Goal: Information Seeking & Learning: Check status

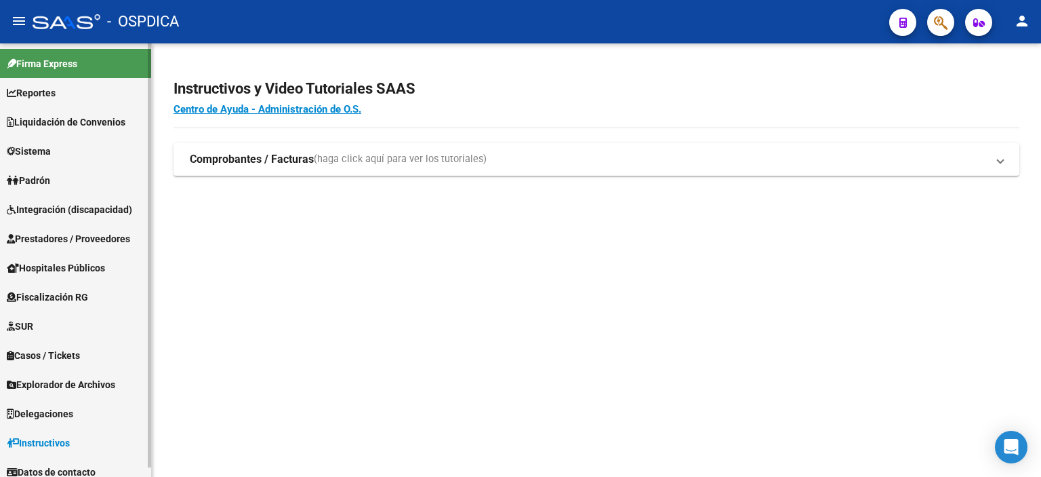
click at [65, 181] on link "Padrón" at bounding box center [75, 179] width 151 height 29
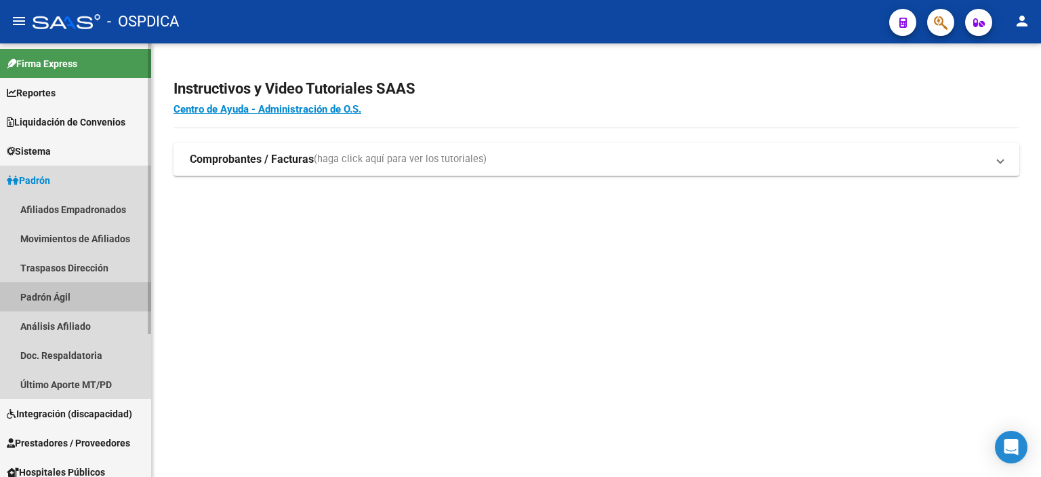
click at [79, 296] on link "Padrón Ágil" at bounding box center [75, 296] width 151 height 29
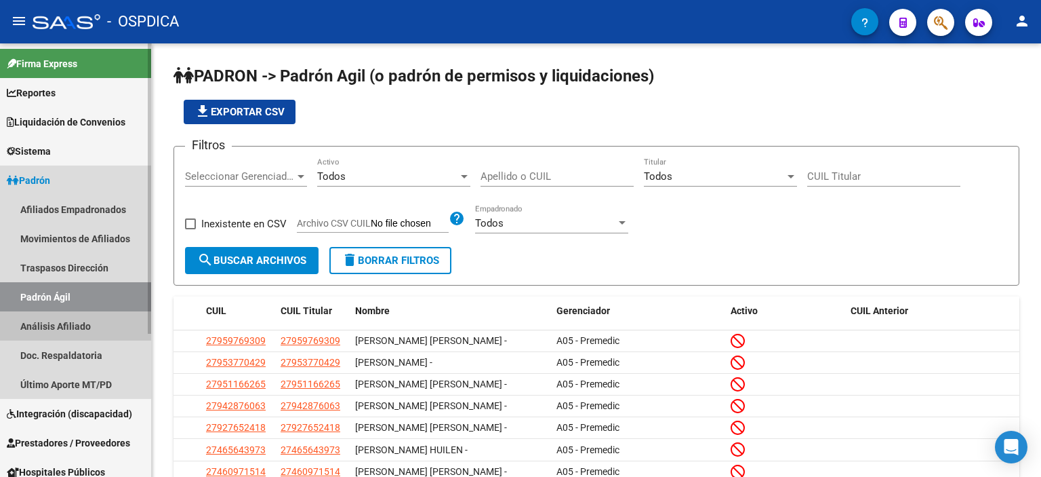
click at [110, 317] on link "Análisis Afiliado" at bounding box center [75, 325] width 151 height 29
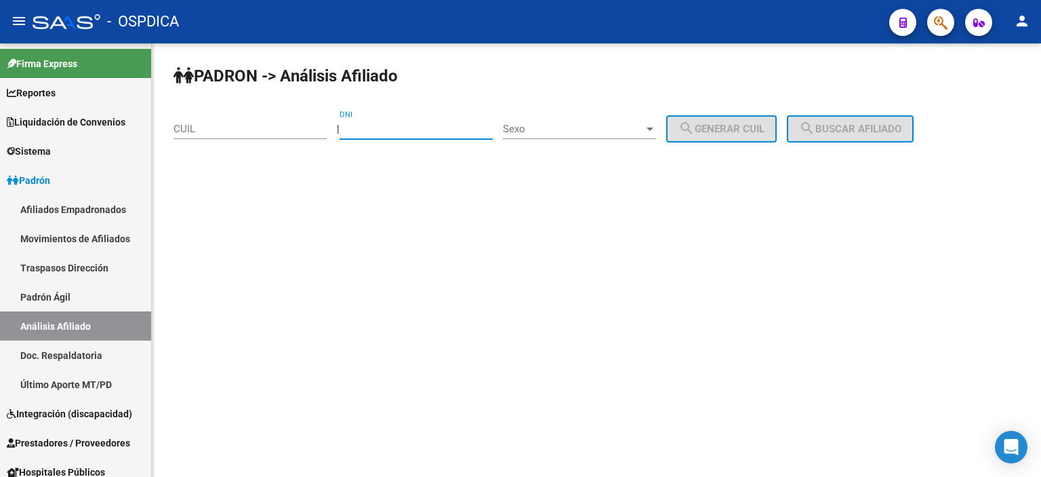
drag, startPoint x: 447, startPoint y: 129, endPoint x: 498, endPoint y: 139, distance: 51.7
click at [447, 129] on input "DNI" at bounding box center [416, 129] width 153 height 12
paste input "42026429"
type input "42026429"
click at [580, 124] on span "Sexo" at bounding box center [573, 129] width 141 height 12
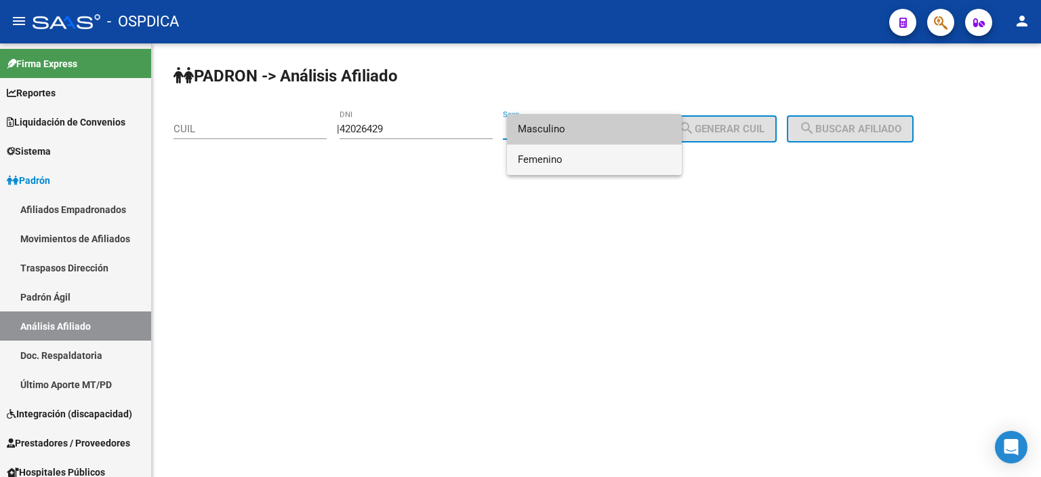
click at [576, 163] on span "Femenino" at bounding box center [594, 159] width 153 height 31
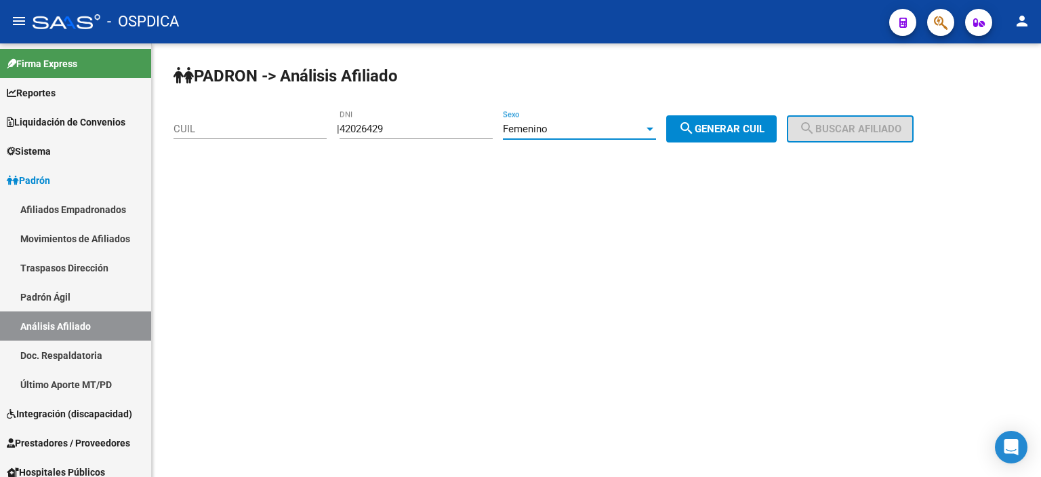
click at [695, 132] on mat-icon "search" at bounding box center [687, 128] width 16 height 16
type input "27-42026429-7"
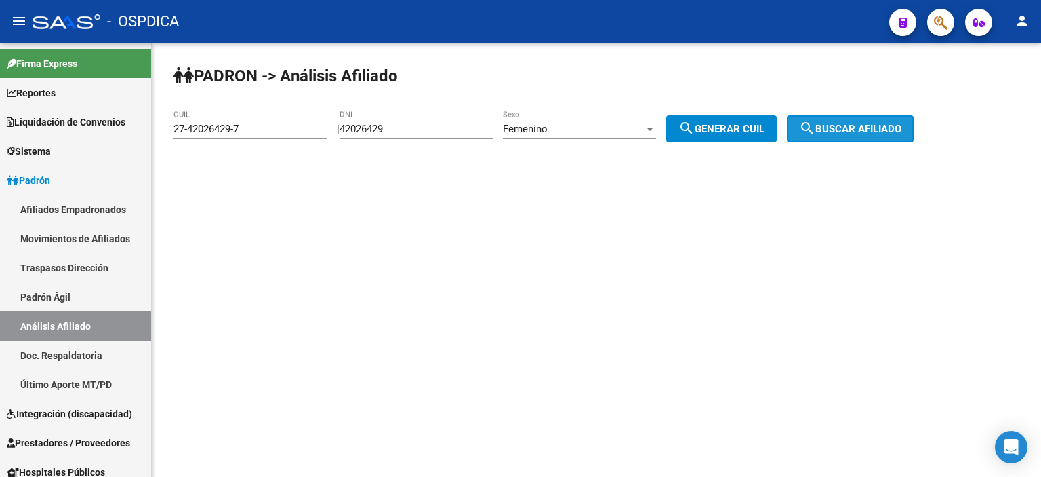
click at [875, 140] on button "search Buscar afiliado" at bounding box center [850, 128] width 127 height 27
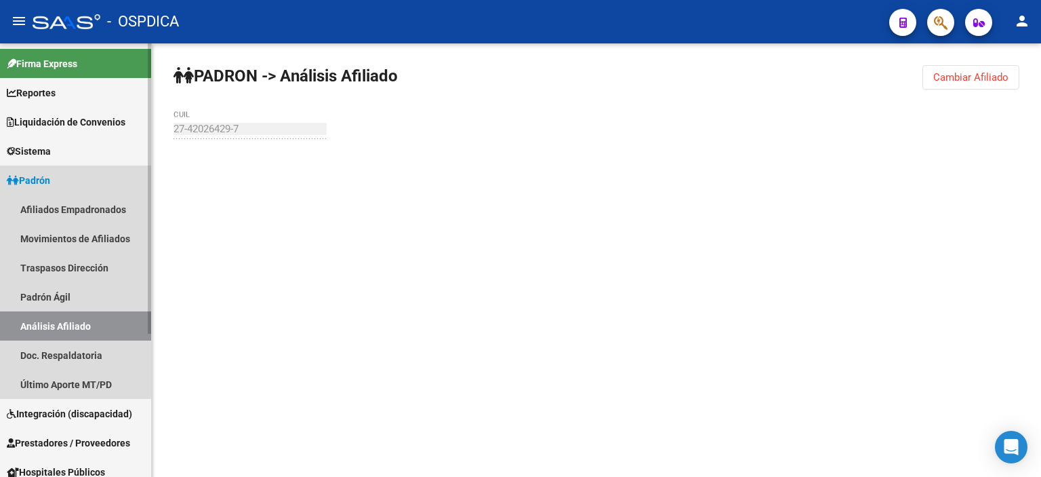
click at [64, 325] on link "Análisis Afiliado" at bounding box center [75, 325] width 151 height 29
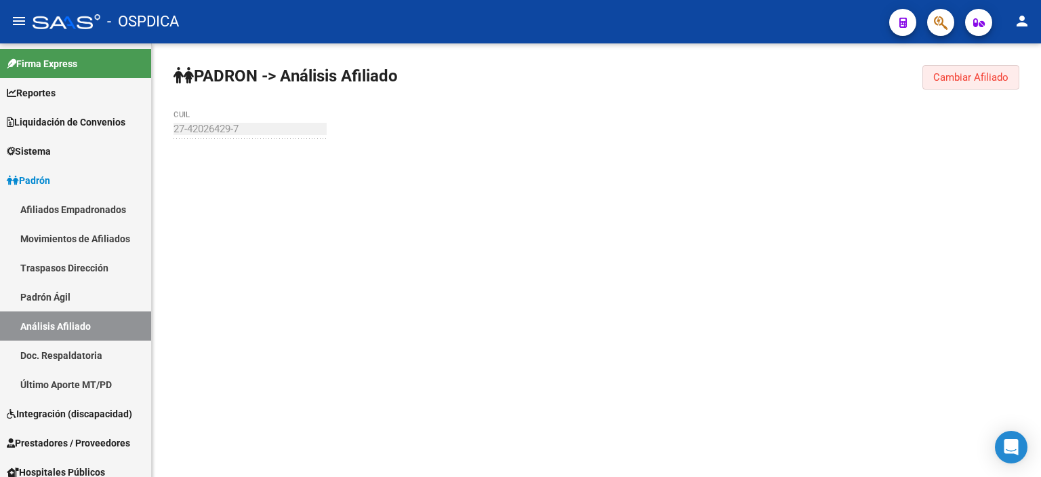
click at [957, 81] on span "Cambiar Afiliado" at bounding box center [970, 77] width 75 height 12
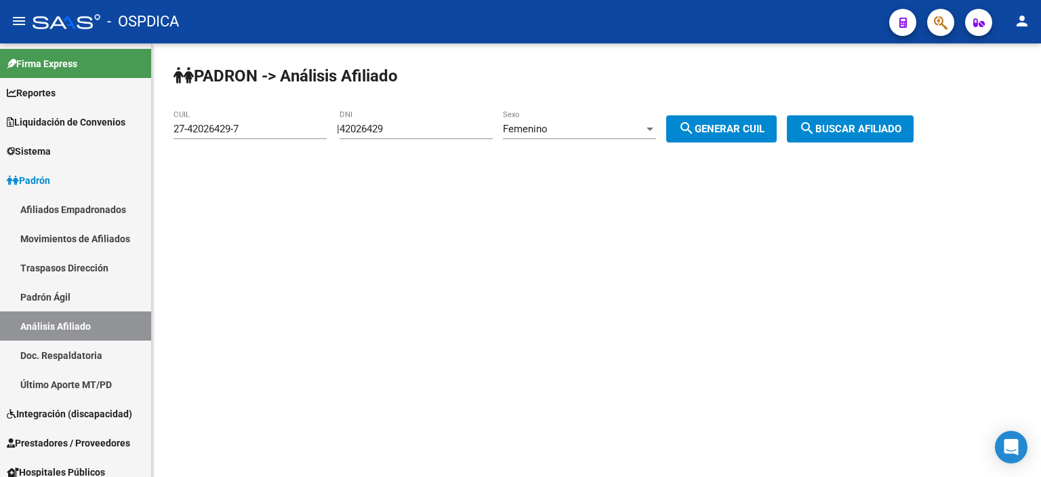
click at [371, 130] on input "42026429" at bounding box center [416, 129] width 153 height 12
click at [546, 135] on div "Femenino Sexo" at bounding box center [579, 124] width 153 height 29
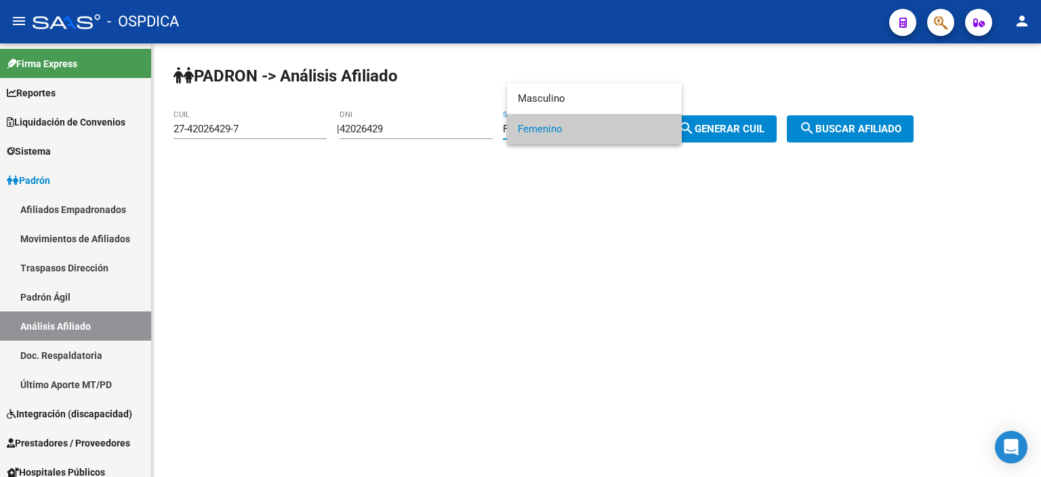
click at [738, 124] on div at bounding box center [520, 238] width 1041 height 477
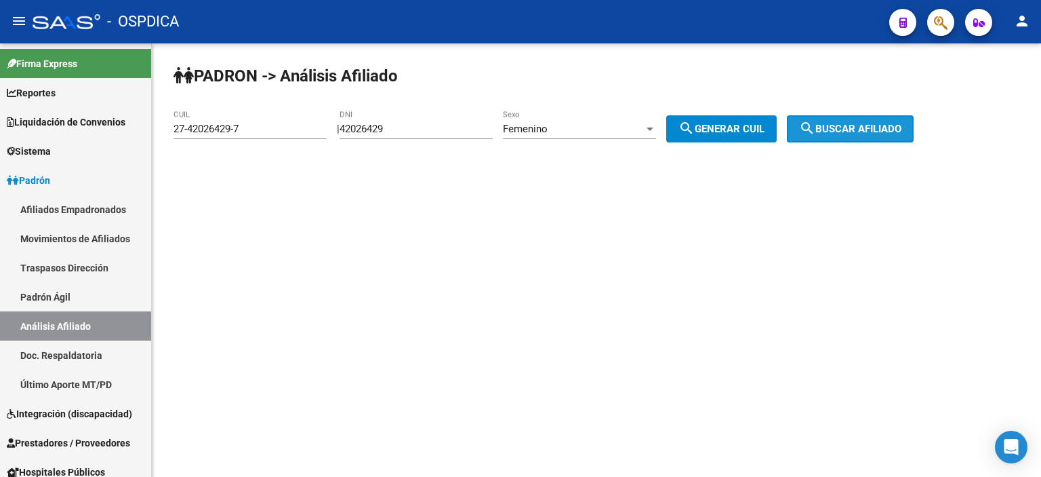
click at [879, 125] on span "search Buscar afiliado" at bounding box center [850, 129] width 102 height 12
